Goal: Book appointment/travel/reservation

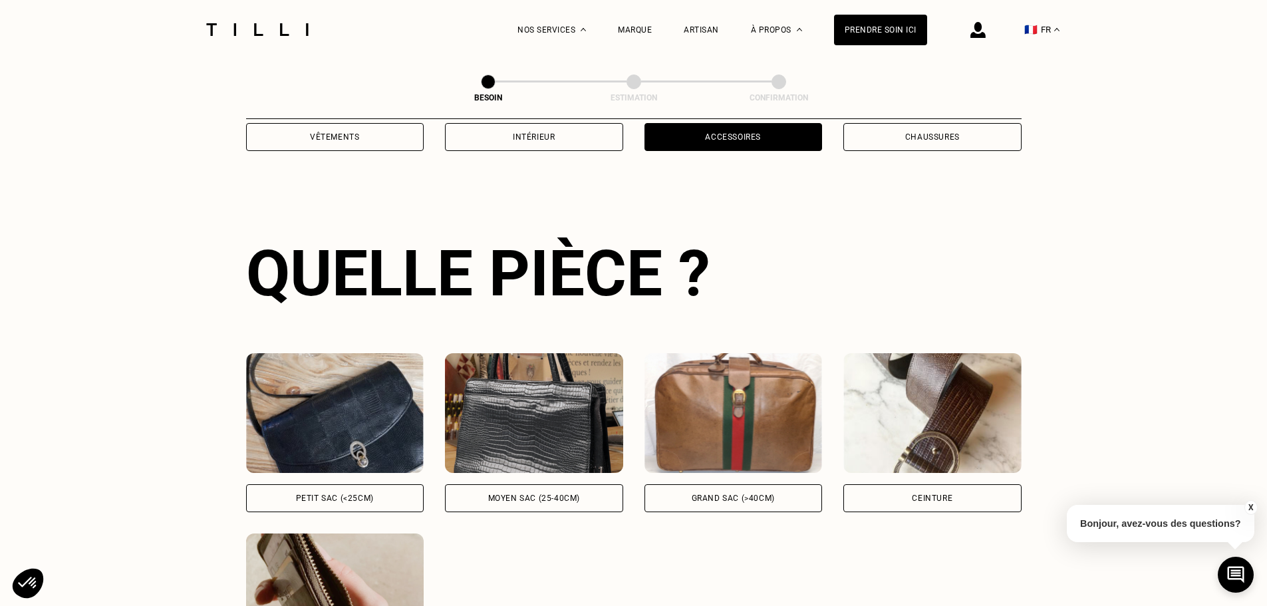
scroll to position [169, 0]
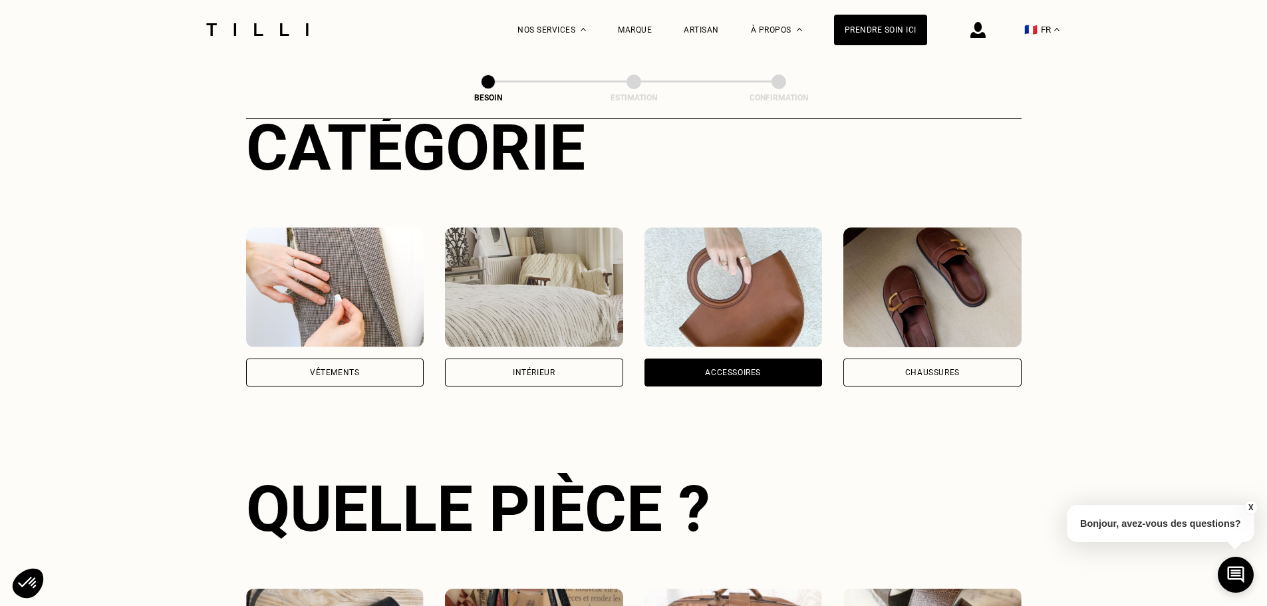
click at [758, 267] on img at bounding box center [734, 288] width 178 height 120
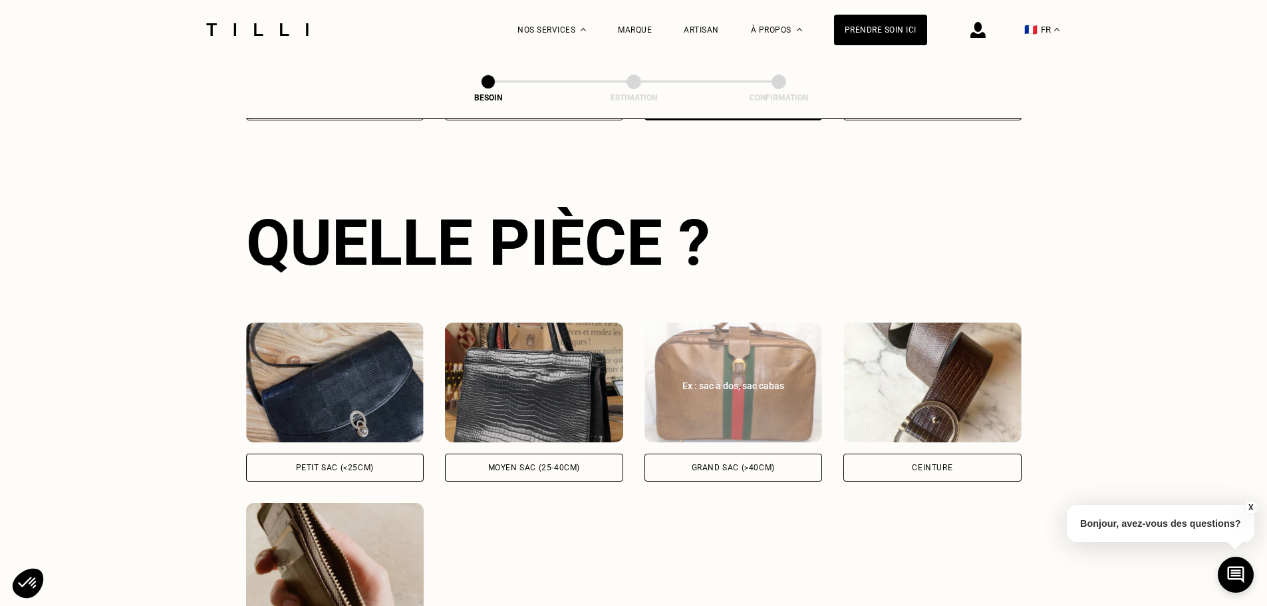
scroll to position [502, 0]
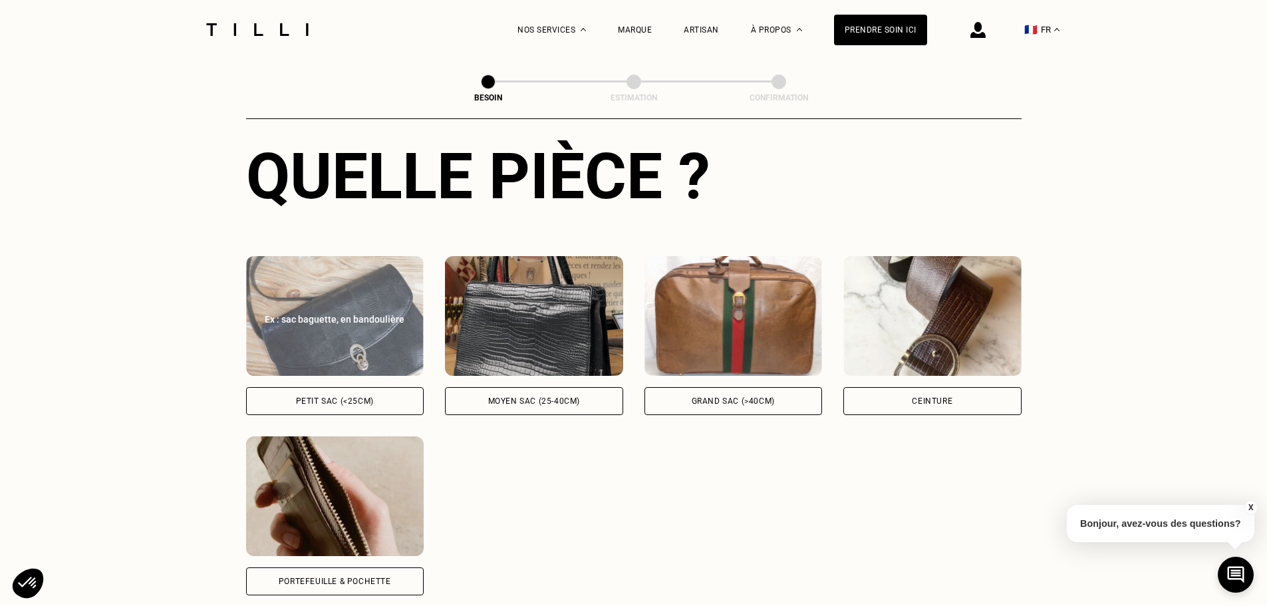
click at [389, 332] on img at bounding box center [335, 316] width 178 height 120
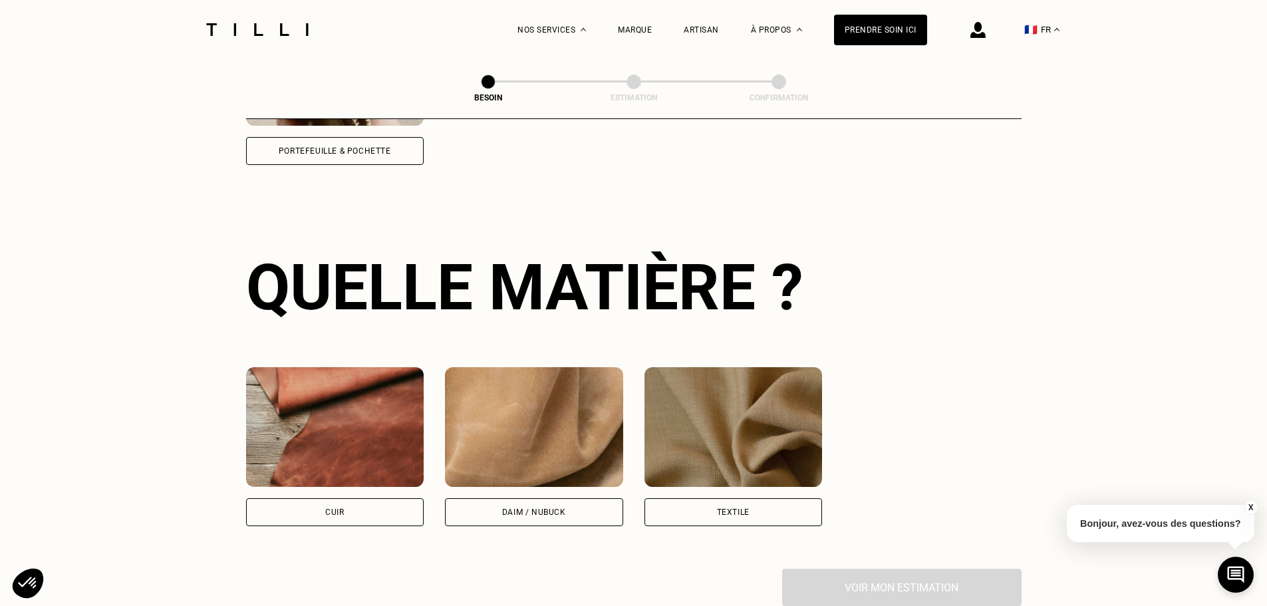
scroll to position [979, 0]
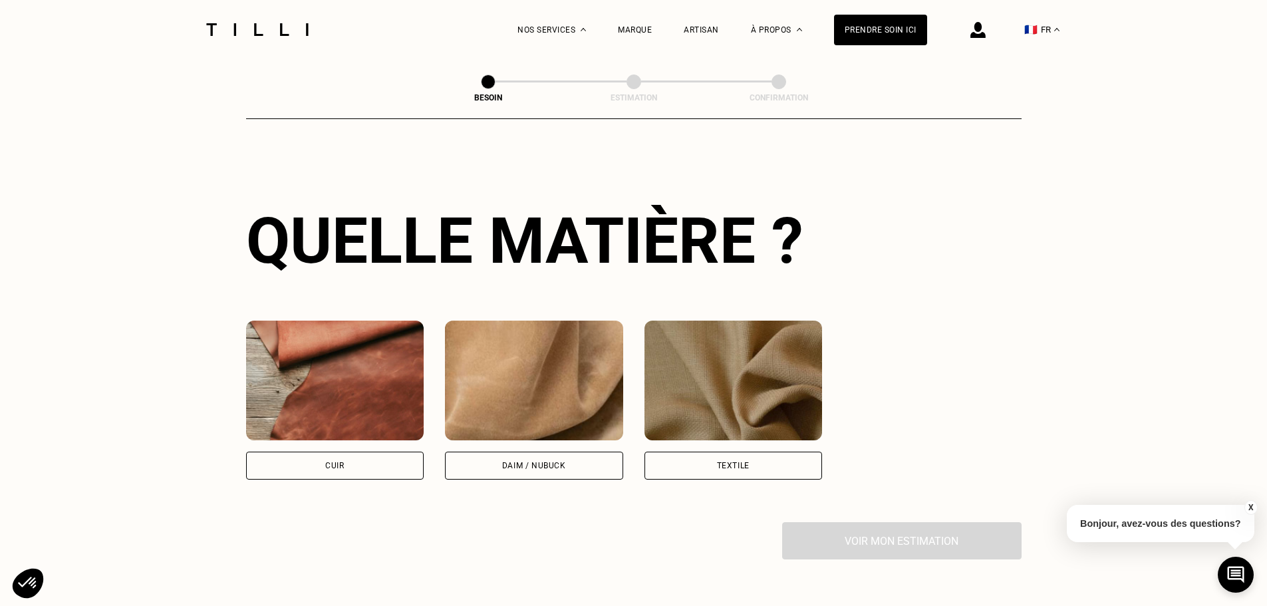
click at [371, 367] on img at bounding box center [335, 381] width 178 height 120
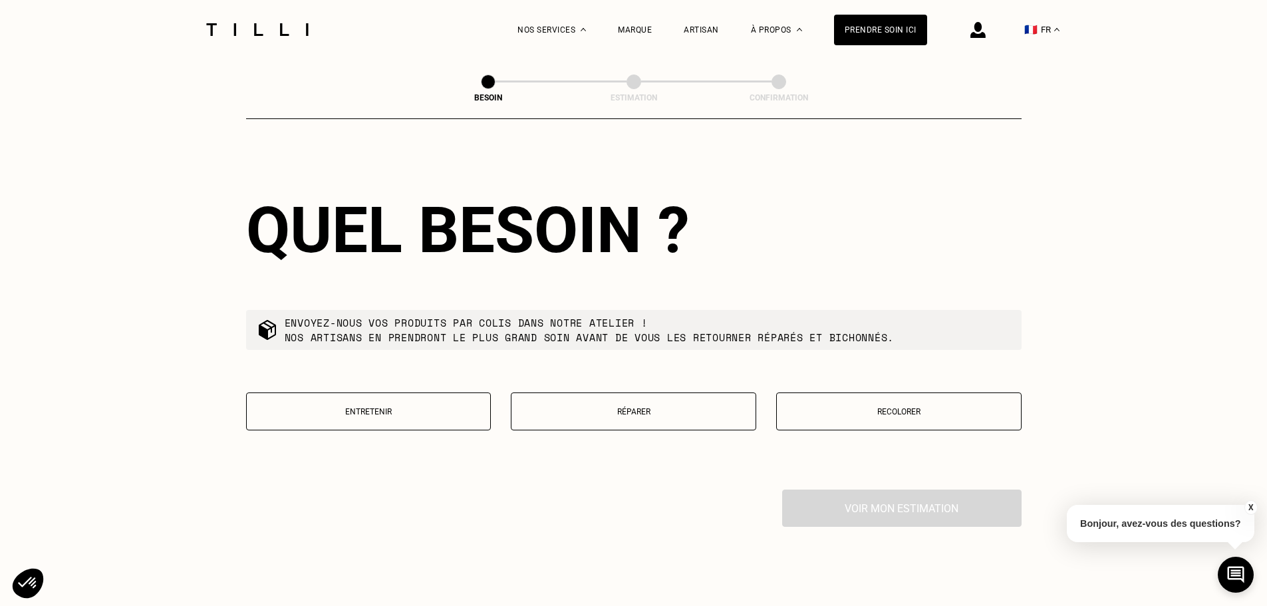
scroll to position [1393, 0]
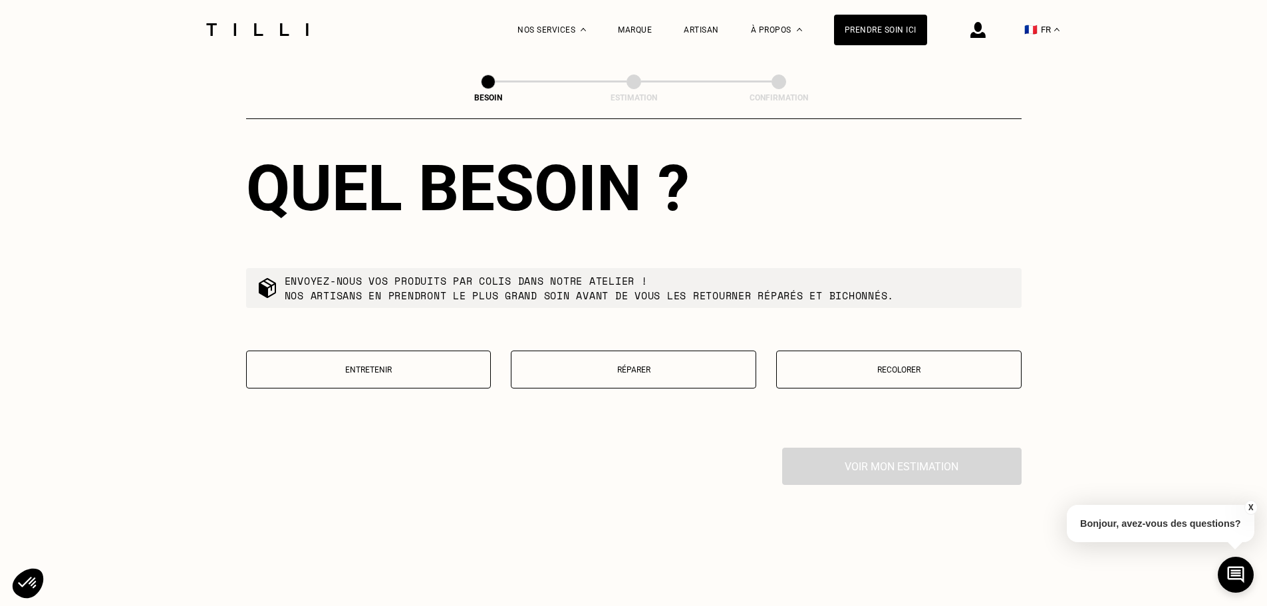
click at [425, 369] on button "Entretenir" at bounding box center [369, 370] width 246 height 38
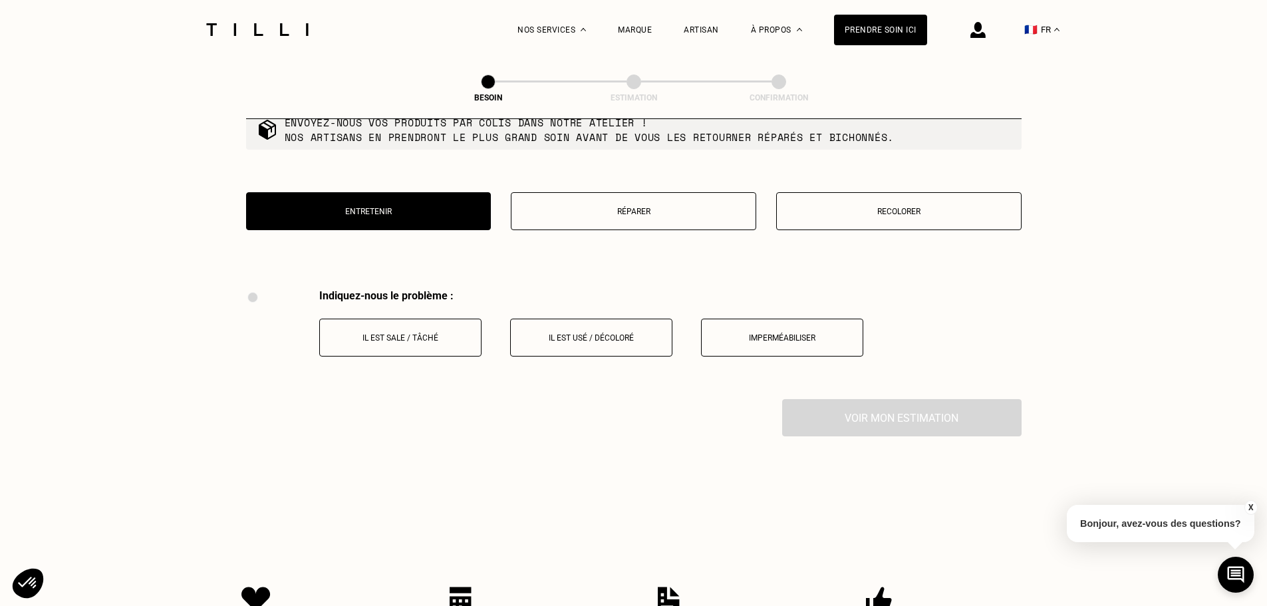
scroll to position [1550, 0]
click at [911, 212] on button "Recolorer" at bounding box center [899, 212] width 246 height 38
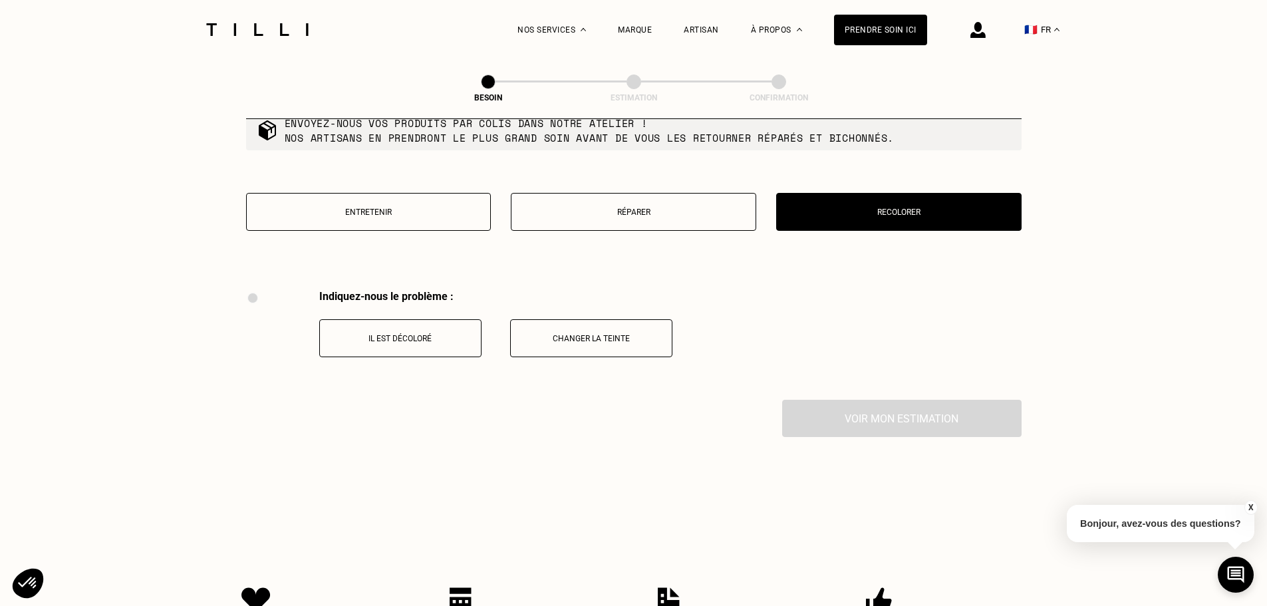
click at [396, 208] on p "Entretenir" at bounding box center [368, 212] width 231 height 9
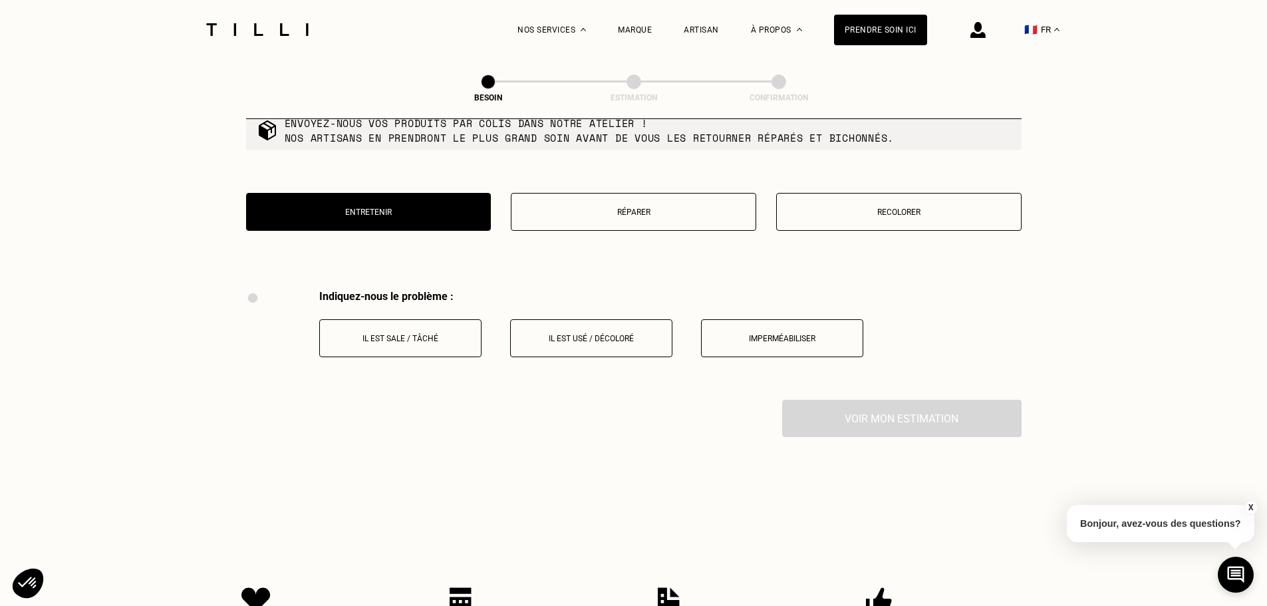
click at [612, 334] on p "Il est usé / décoloré" at bounding box center [592, 338] width 148 height 9
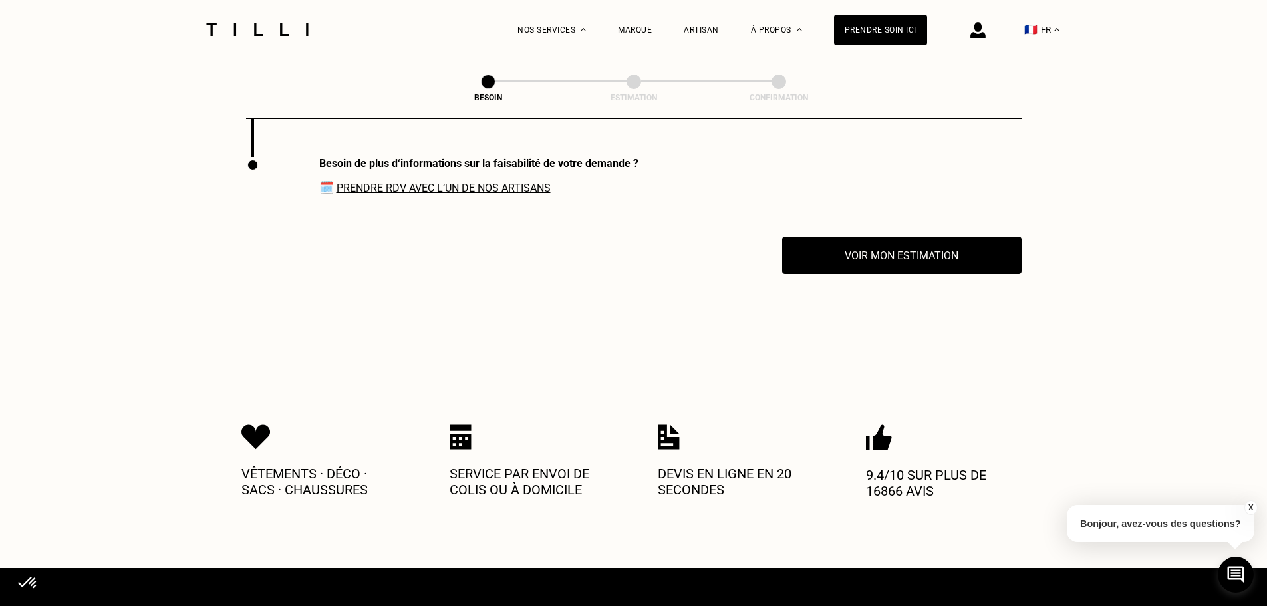
scroll to position [1727, 0]
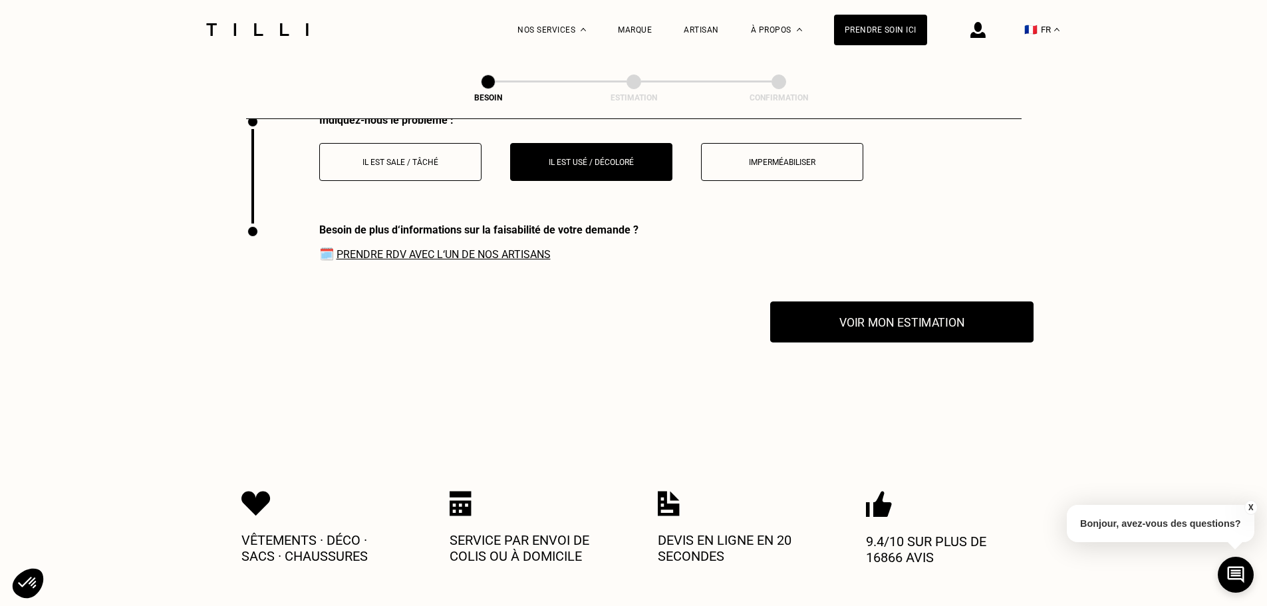
click at [890, 318] on button "Voir mon estimation" at bounding box center [901, 321] width 263 height 41
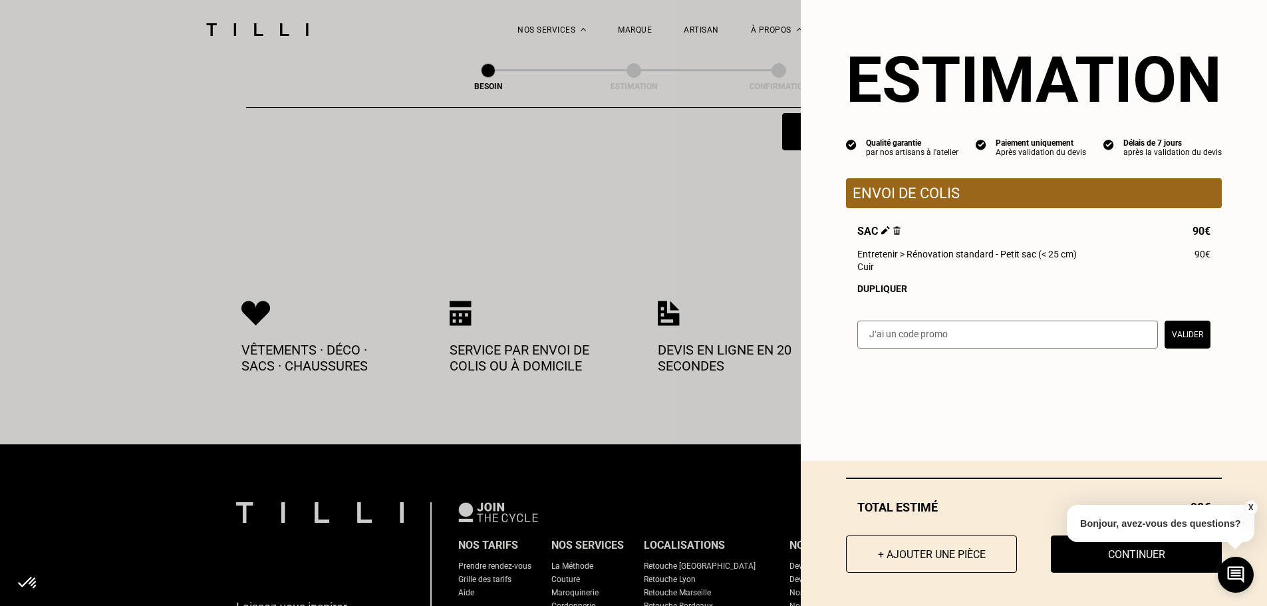
scroll to position [1926, 0]
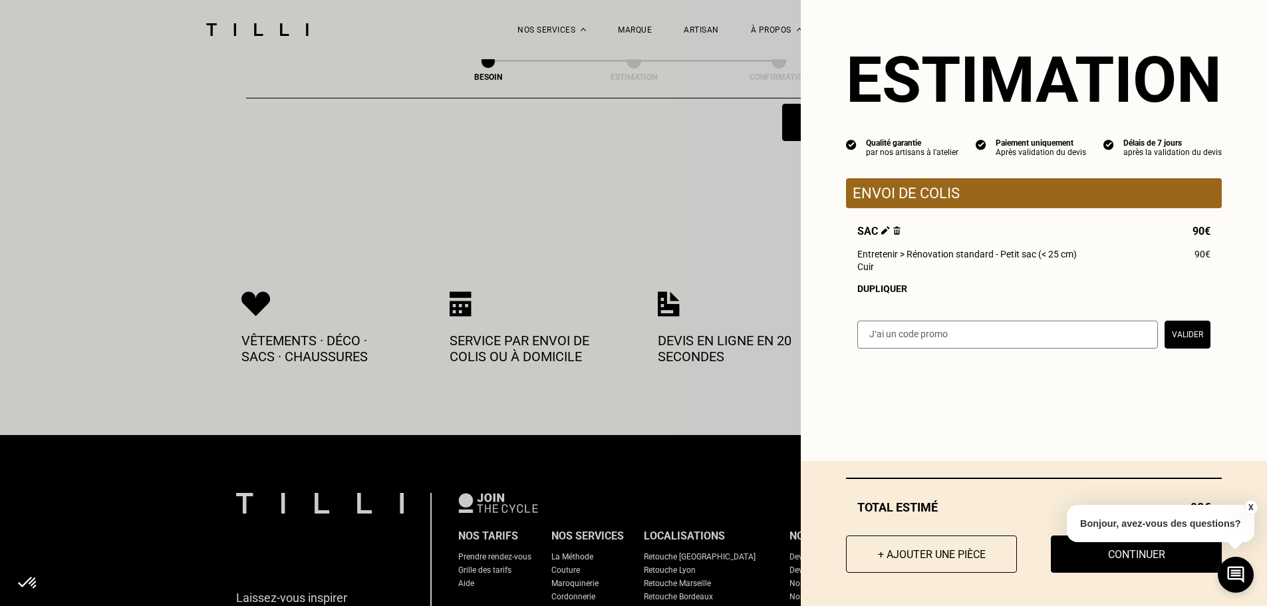
click at [1253, 505] on button "X" at bounding box center [1250, 507] width 13 height 15
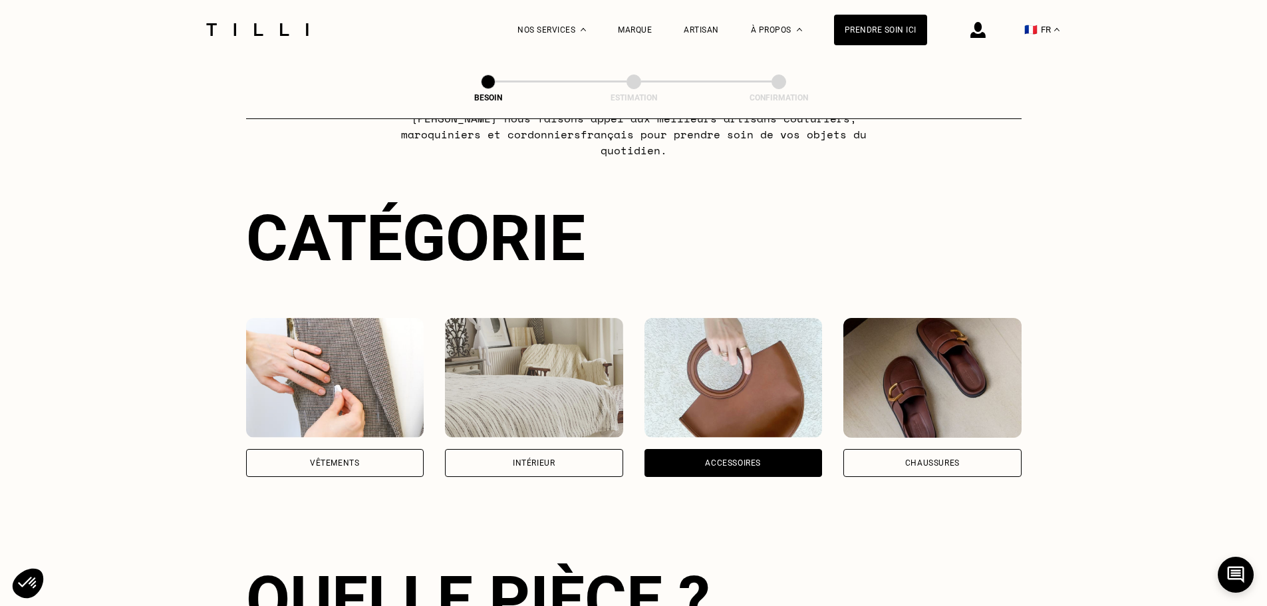
scroll to position [0, 0]
